Goal: Information Seeking & Learning: Learn about a topic

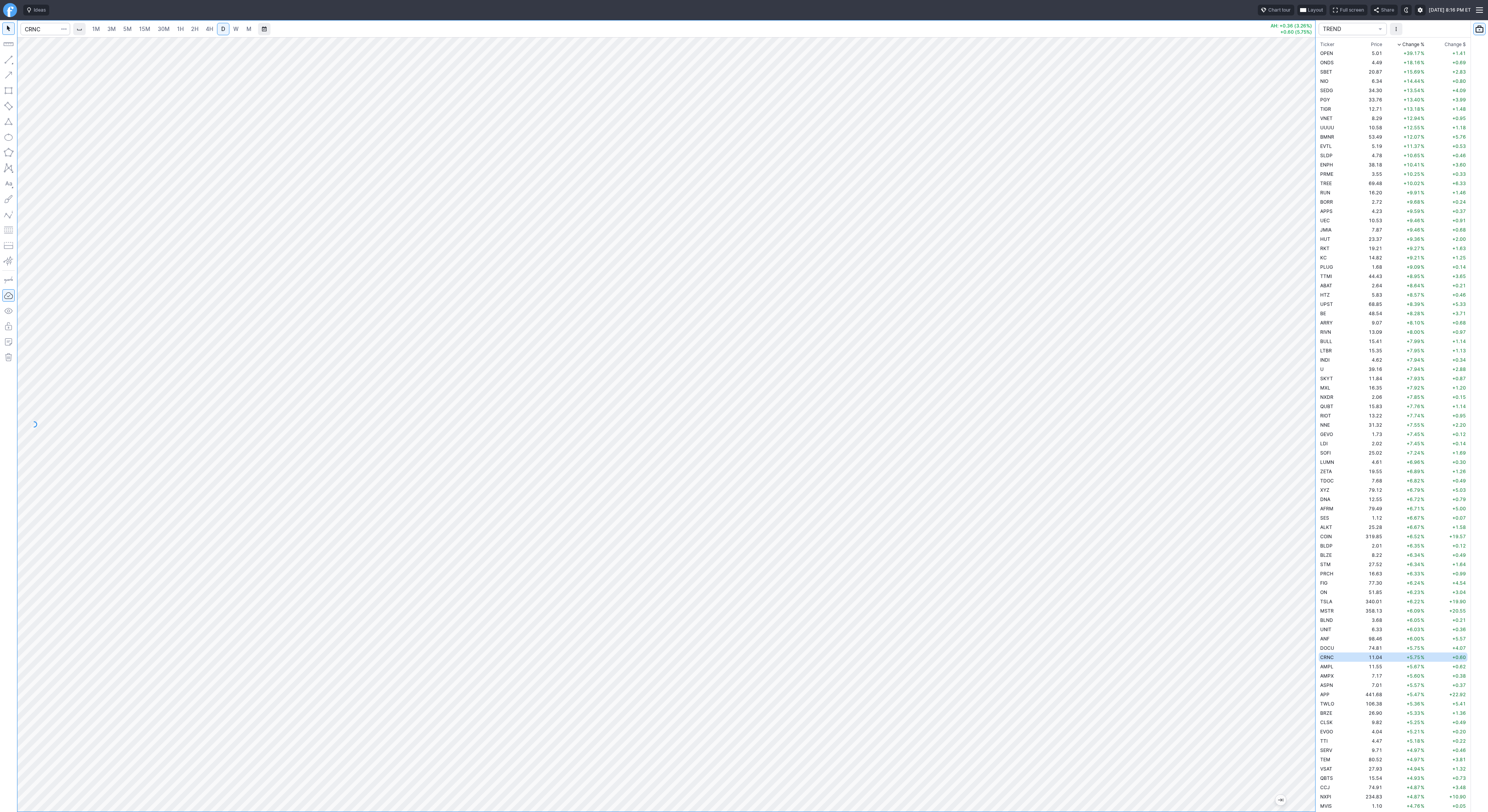
scroll to position [232, 0]
click at [32, 26] on input "Search" at bounding box center [45, 29] width 50 height 12
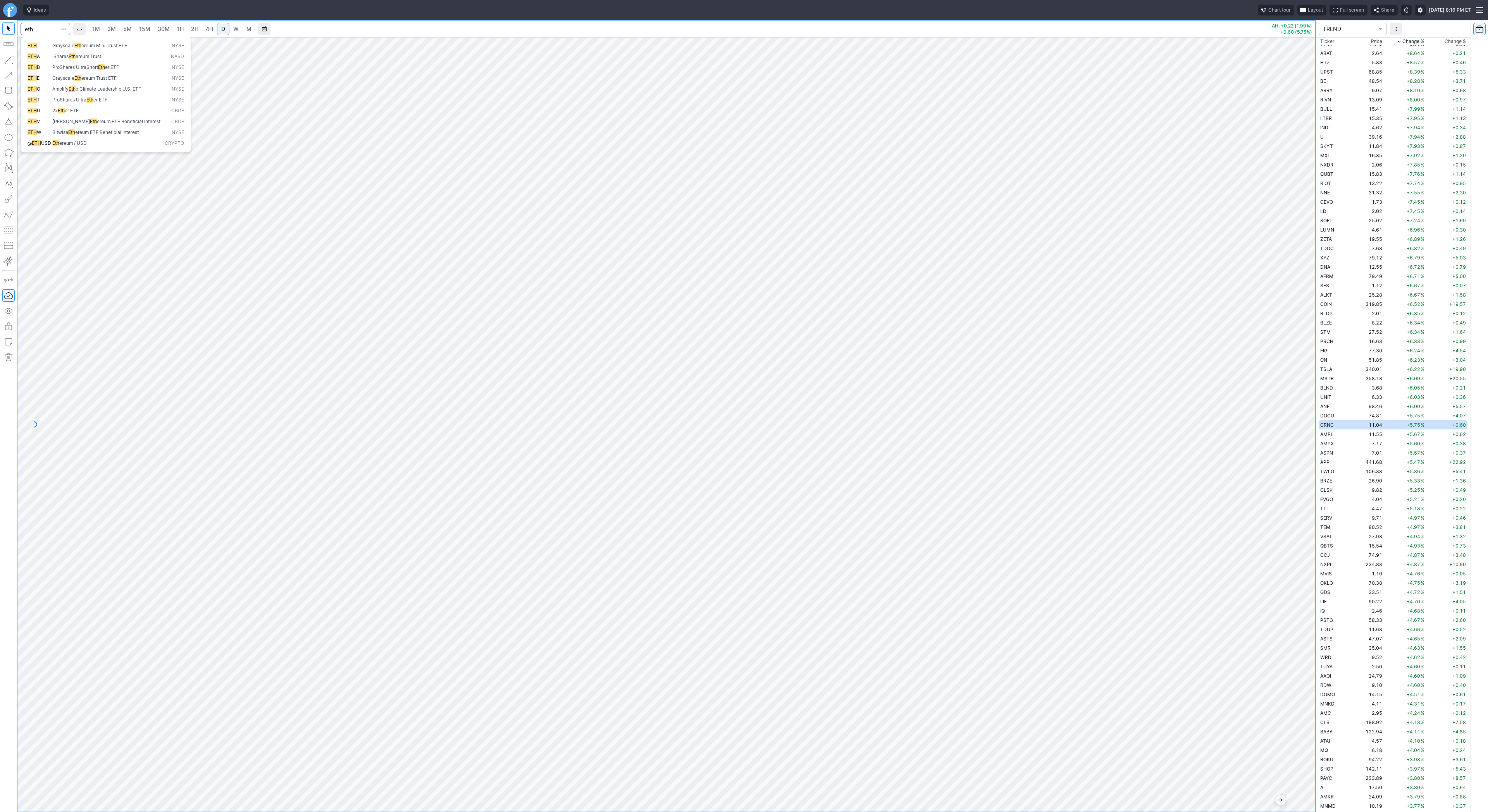
type input "eth"
click at [79, 140] on span "ereum / USD" at bounding box center [73, 143] width 27 height 6
click at [239, 30] on link "W" at bounding box center [236, 29] width 12 height 12
click at [1297, 525] on div at bounding box center [665, 424] width 1297 height 774
click at [6, 60] on button "button" at bounding box center [9, 60] width 12 height 12
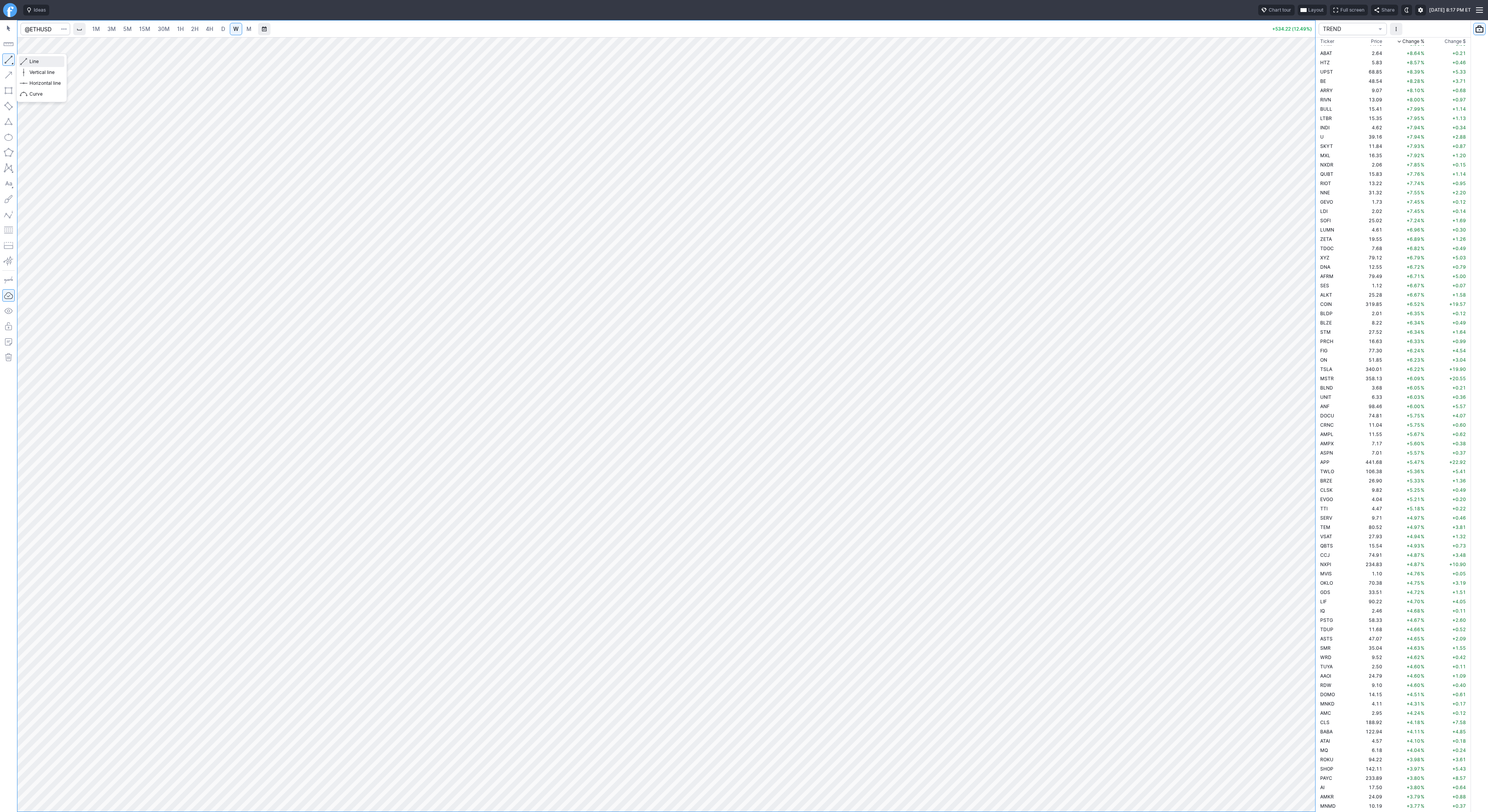
click at [26, 60] on span "button" at bounding box center [24, 62] width 4 height 11
drag, startPoint x: 29, startPoint y: 62, endPoint x: 61, endPoint y: 74, distance: 34.2
click at [29, 62] on button "Line" at bounding box center [41, 62] width 45 height 11
drag, startPoint x: 27, startPoint y: 58, endPoint x: 60, endPoint y: 75, distance: 37.1
click at [27, 58] on button "Line" at bounding box center [41, 62] width 45 height 11
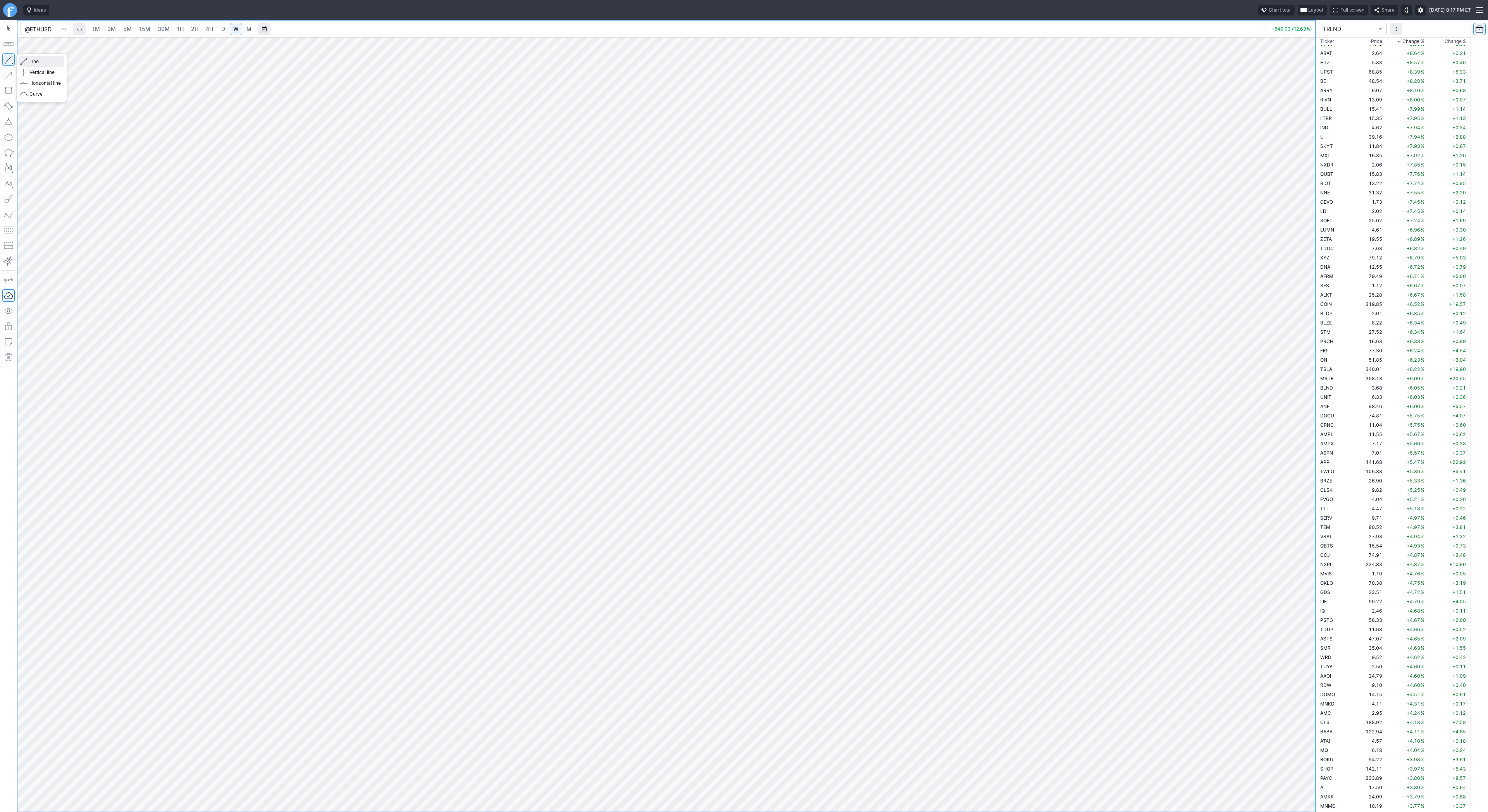
click at [25, 58] on span "button" at bounding box center [24, 62] width 4 height 11
drag, startPoint x: 24, startPoint y: 60, endPoint x: 51, endPoint y: 70, distance: 28.8
click at [24, 60] on span "button" at bounding box center [24, 62] width 4 height 11
click at [29, 58] on button "Line" at bounding box center [41, 62] width 45 height 11
click at [45, 63] on span "Line" at bounding box center [44, 62] width 32 height 8
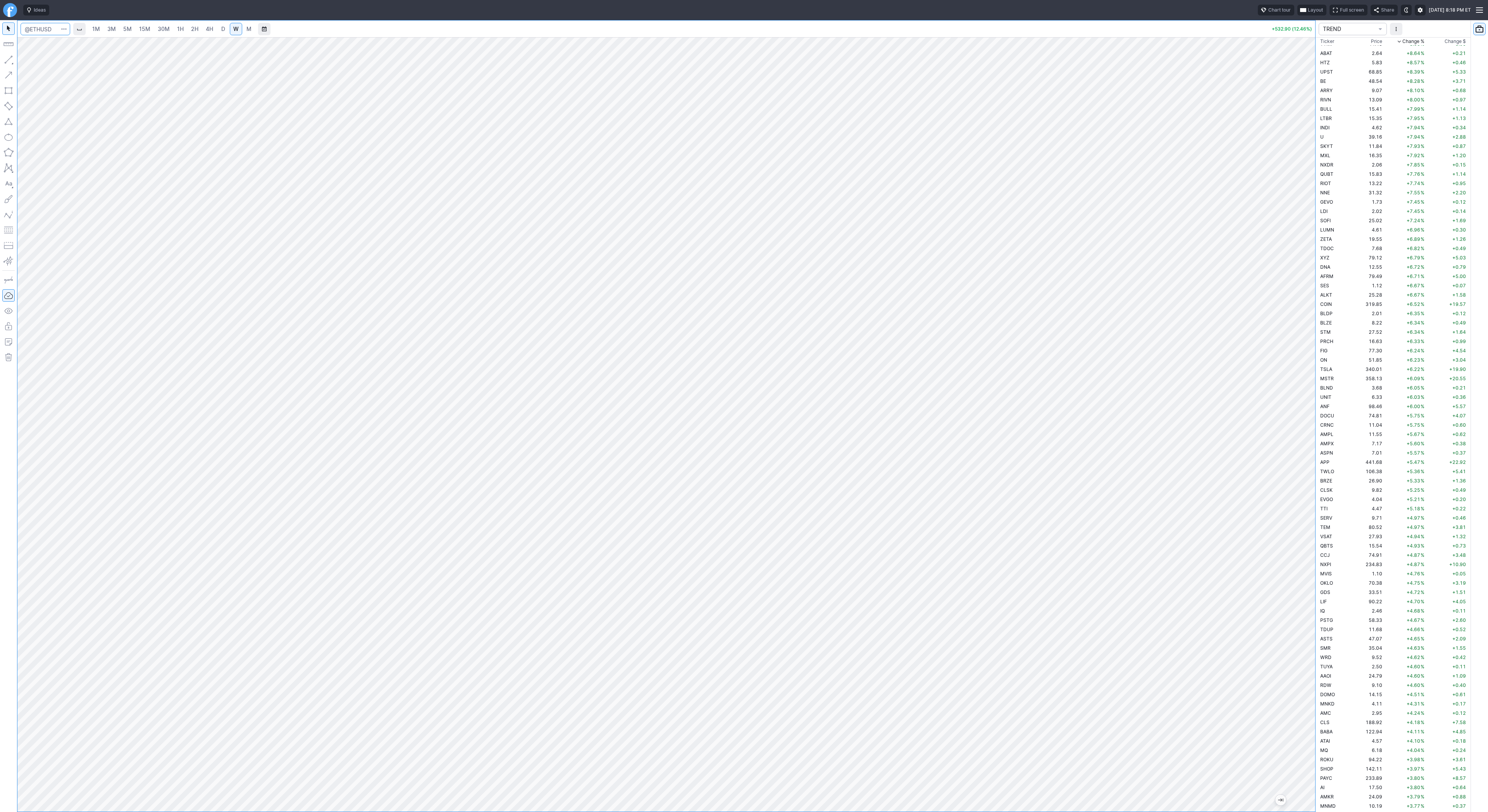
click at [45, 28] on input "Search" at bounding box center [45, 29] width 50 height 12
type input "gyht7u"
